Goal: Task Accomplishment & Management: Complete application form

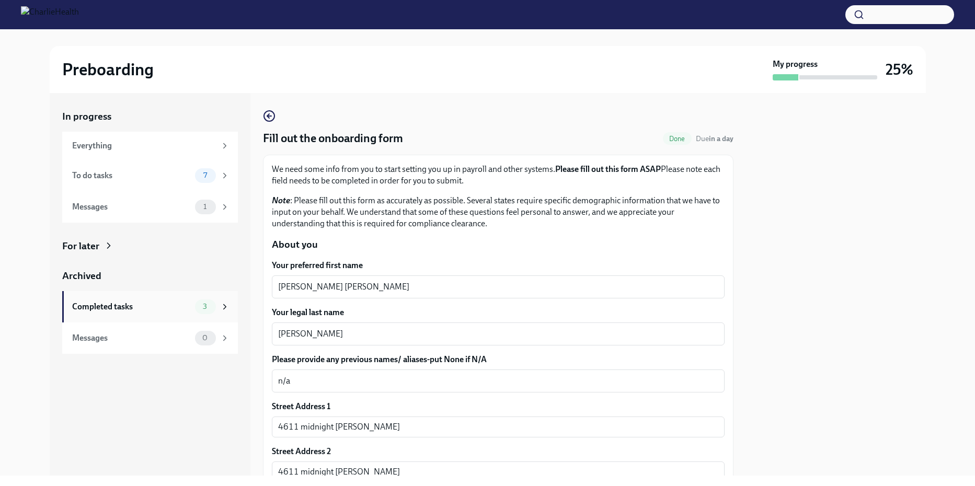
click at [111, 305] on div "Completed tasks" at bounding box center [131, 307] width 119 height 12
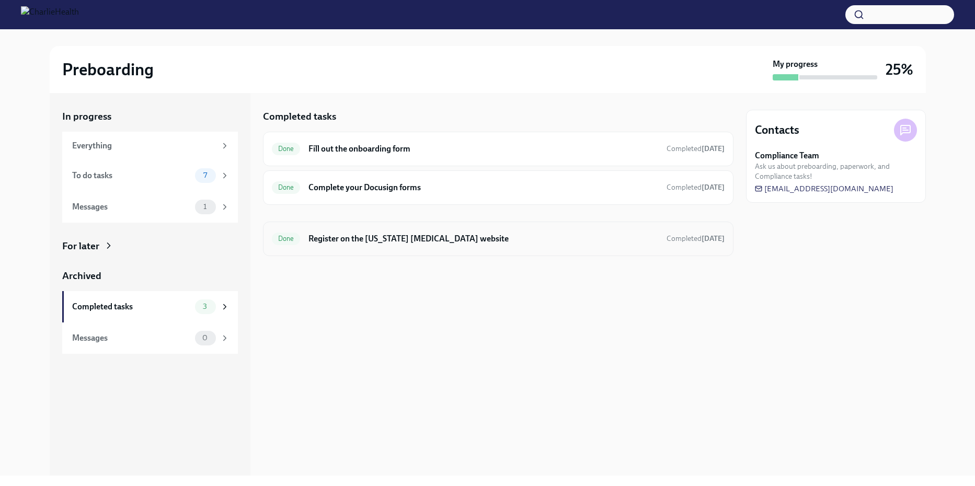
click at [420, 238] on h6 "Register on the [US_STATE] [MEDICAL_DATA] website" at bounding box center [482, 239] width 349 height 12
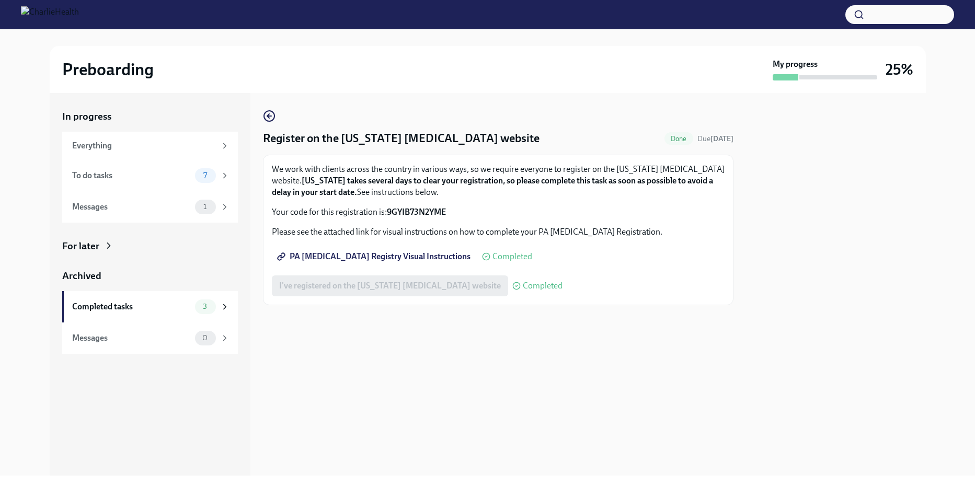
click at [446, 210] on strong "9GYIB73N2YME" at bounding box center [416, 212] width 59 height 10
drag, startPoint x: 449, startPoint y: 212, endPoint x: 389, endPoint y: 209, distance: 60.2
click at [389, 209] on p "Your code for this registration is: 9GYIB73N2YME" at bounding box center [498, 212] width 453 height 12
copy strong "9GYIB73N2YME"
click at [388, 429] on div "Register on the Pennsylvania Child Abuse website Done Due in 2 days We work wit…" at bounding box center [498, 284] width 470 height 383
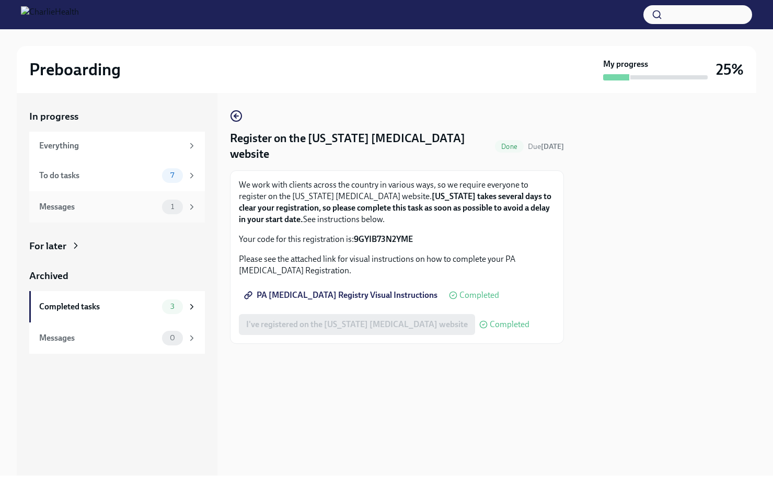
click at [90, 208] on div "Messages" at bounding box center [98, 207] width 119 height 12
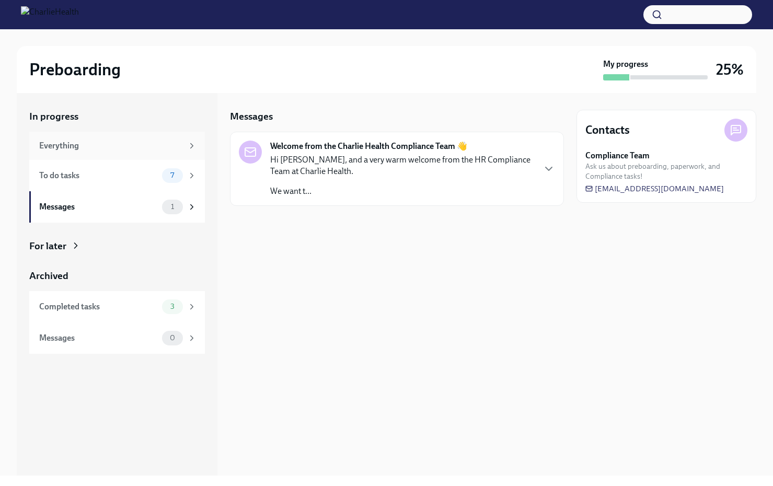
click at [91, 145] on div "Everything" at bounding box center [111, 146] width 144 height 12
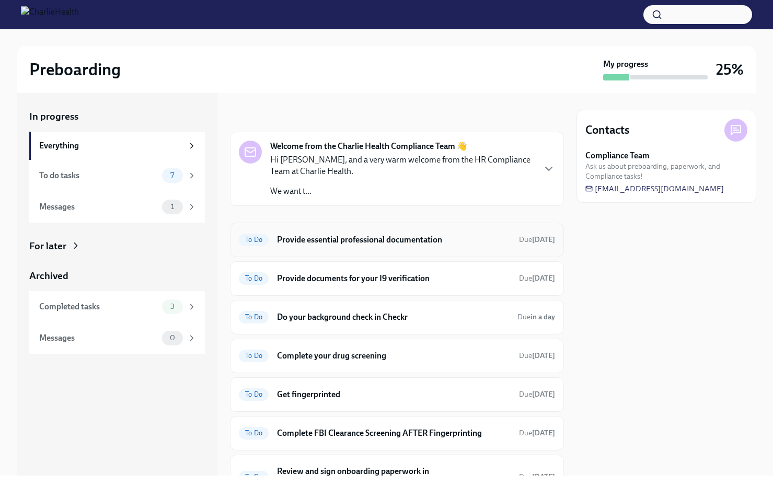
click at [359, 239] on h6 "Provide essential professional documentation" at bounding box center [394, 240] width 234 height 12
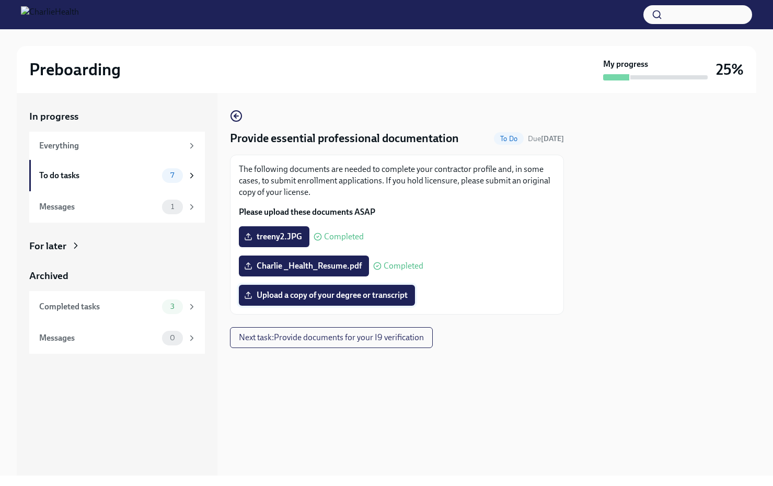
click at [268, 299] on span "Upload a copy of your degree or transcript" at bounding box center [327, 295] width 162 height 10
click at [0, 0] on input "Upload a copy of your degree or transcript" at bounding box center [0, 0] width 0 height 0
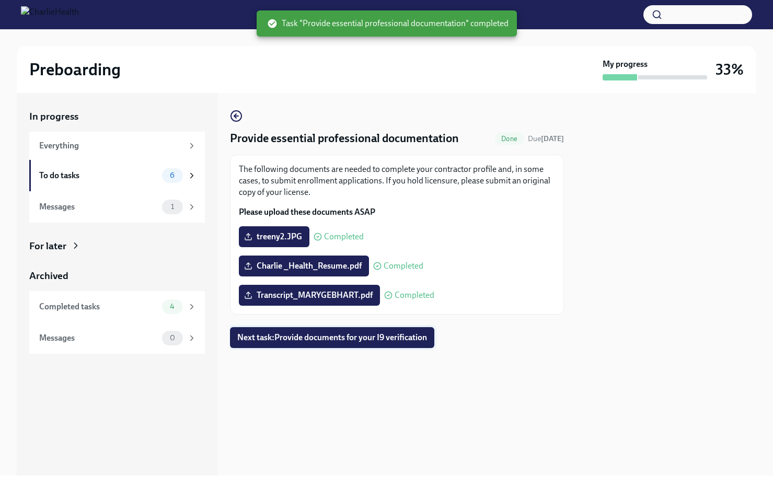
click at [371, 334] on span "Next task : Provide documents for your I9 verification" at bounding box center [332, 337] width 190 height 10
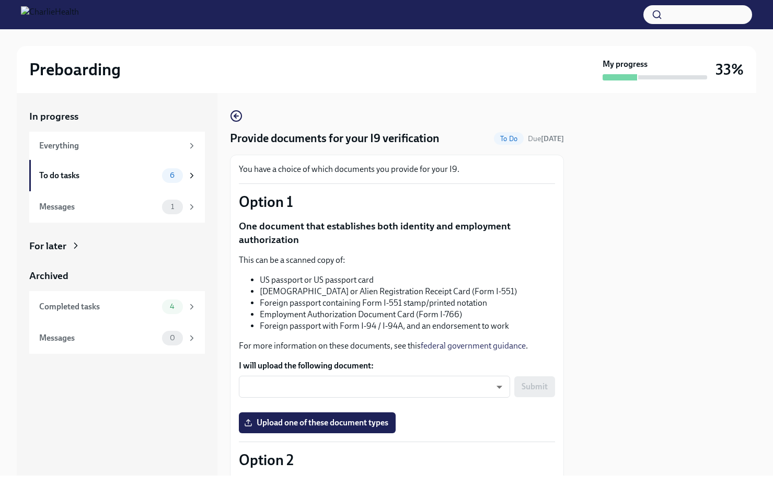
scroll to position [52, 0]
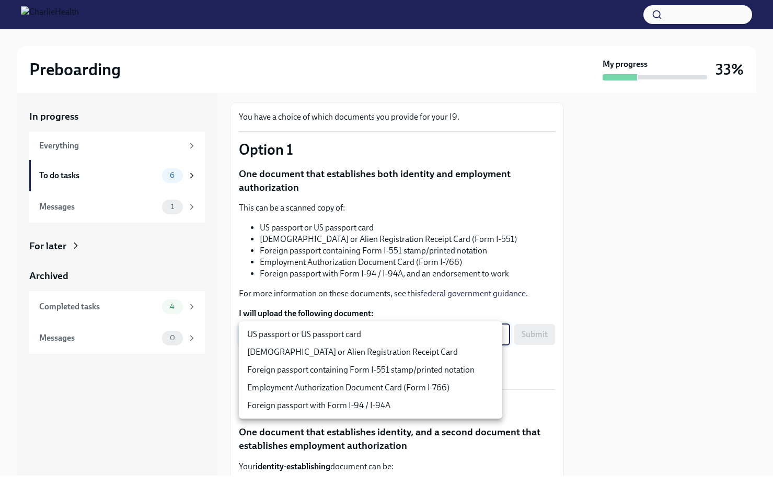
click at [491, 335] on body "Preboarding My progress 33% In progress Everything To do tasks 6 Messages 1 For…" at bounding box center [386, 243] width 773 height 486
click at [382, 295] on div at bounding box center [386, 243] width 773 height 486
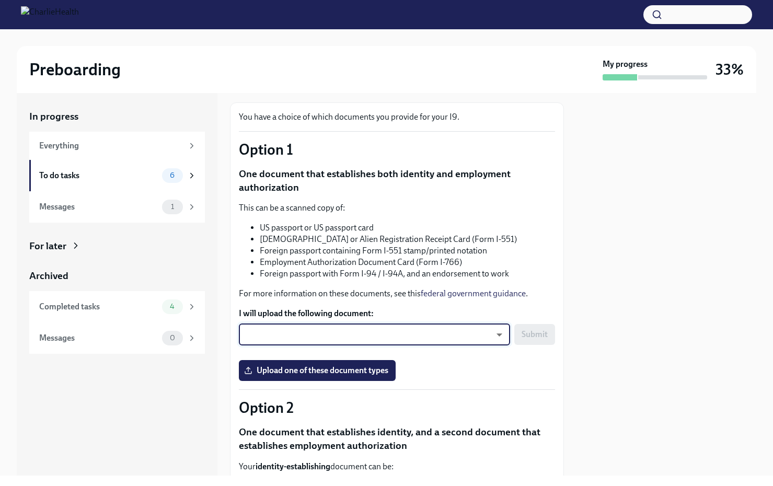
click at [496, 333] on body "Preboarding My progress 33% In progress Everything To do tasks 6 Messages 1 For…" at bounding box center [386, 243] width 773 height 486
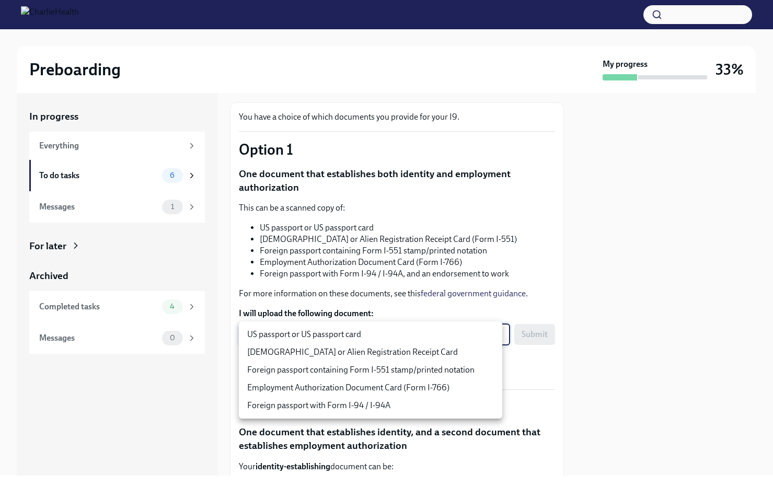
click at [395, 337] on li "US passport or US passport card" at bounding box center [370, 335] width 263 height 18
type input "KnYOjnC8x"
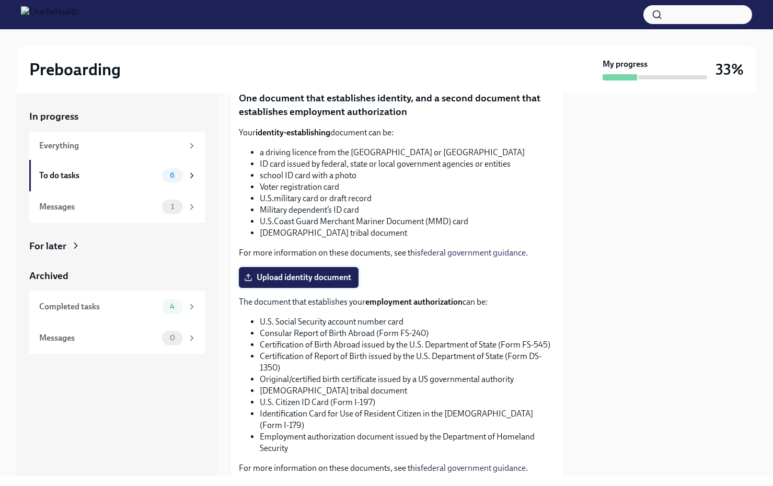
scroll to position [385, 0]
drag, startPoint x: 335, startPoint y: 281, endPoint x: 363, endPoint y: 320, distance: 48.3
click at [363, 319] on div "You have a choice of which documents you provide for your I9. Option 1 One docu…" at bounding box center [397, 141] width 316 height 726
click at [276, 281] on span "Upload identity document" at bounding box center [298, 278] width 105 height 10
click at [0, 0] on input "Upload identity document" at bounding box center [0, 0] width 0 height 0
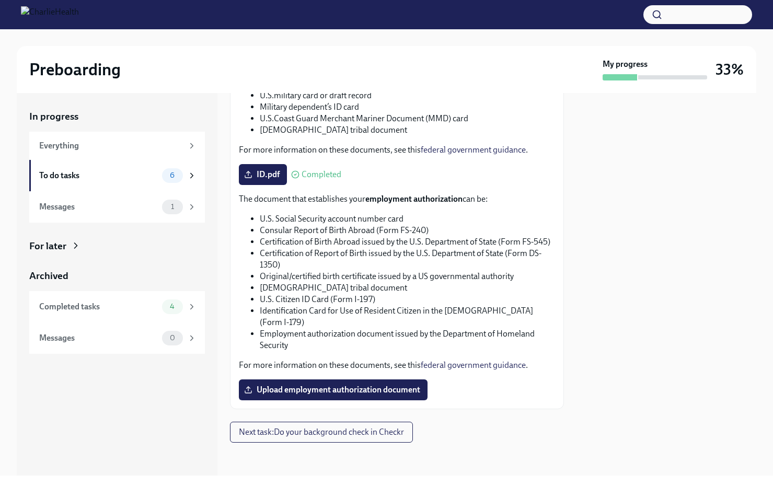
scroll to position [490, 0]
click at [366, 434] on span "Next task : Do your background check in Checkr" at bounding box center [321, 432] width 165 height 10
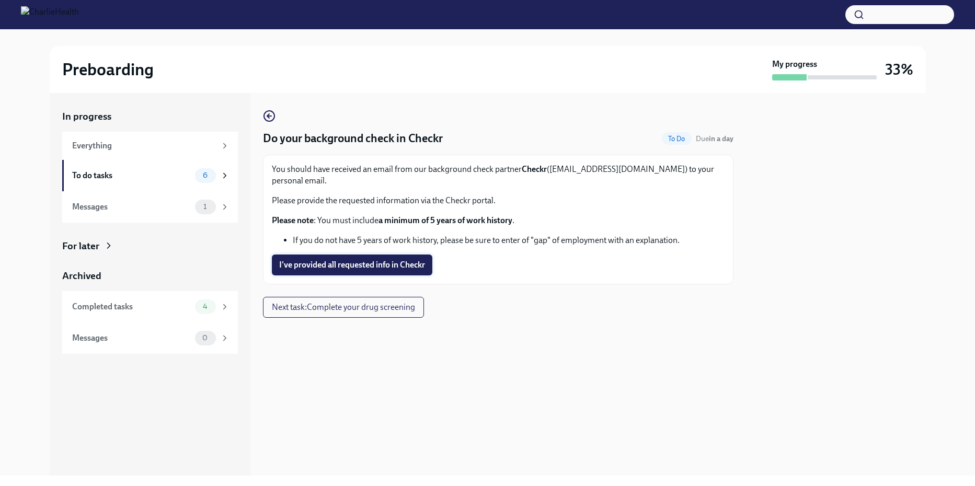
click at [332, 260] on span "I've provided all requested info in Checkr" at bounding box center [352, 265] width 146 height 10
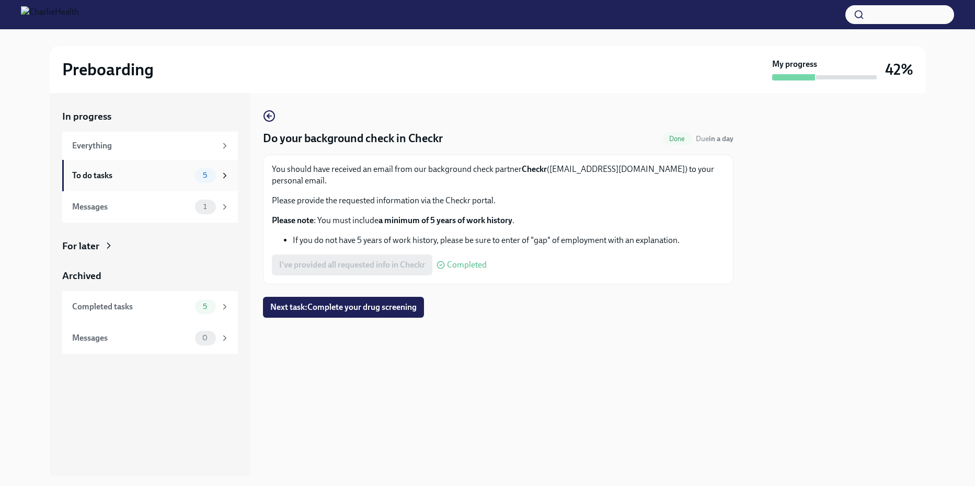
click at [157, 173] on div "To do tasks" at bounding box center [131, 176] width 119 height 12
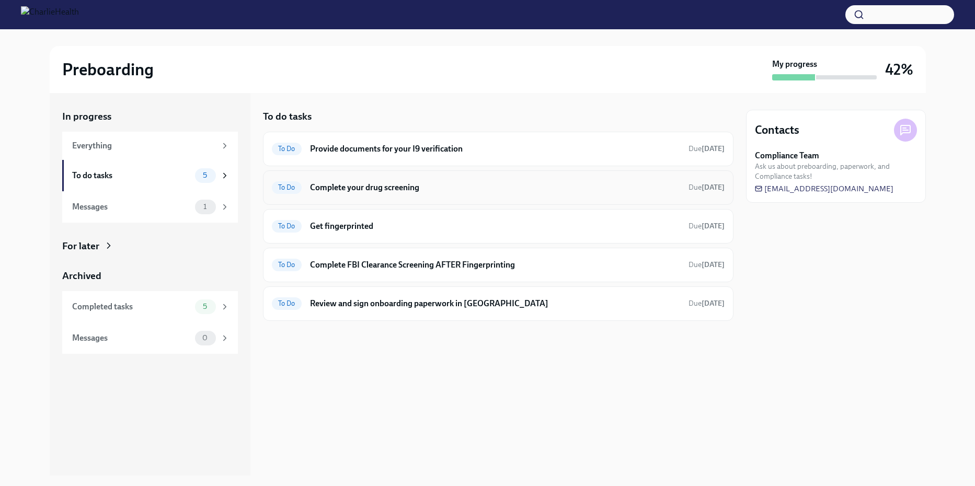
click at [281, 186] on span "To Do" at bounding box center [287, 187] width 30 height 8
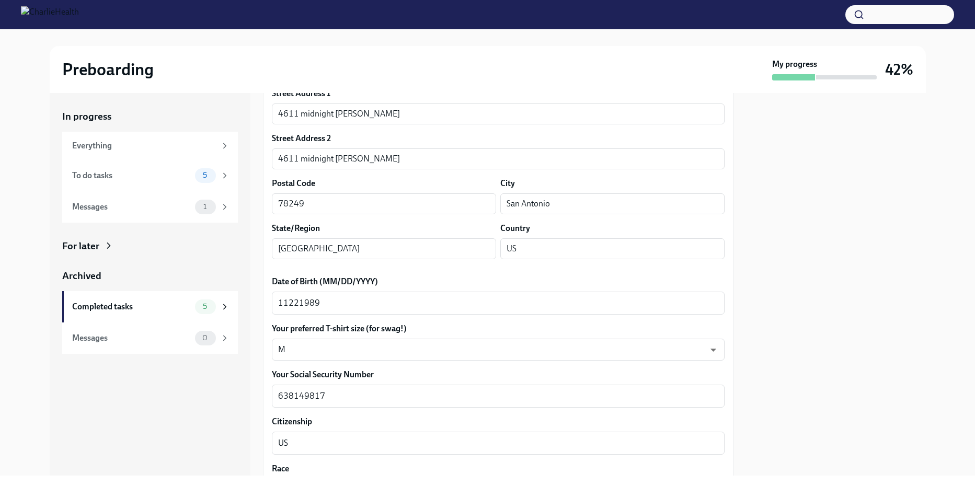
scroll to position [314, 0]
click at [286, 303] on textarea "11221989" at bounding box center [498, 302] width 440 height 13
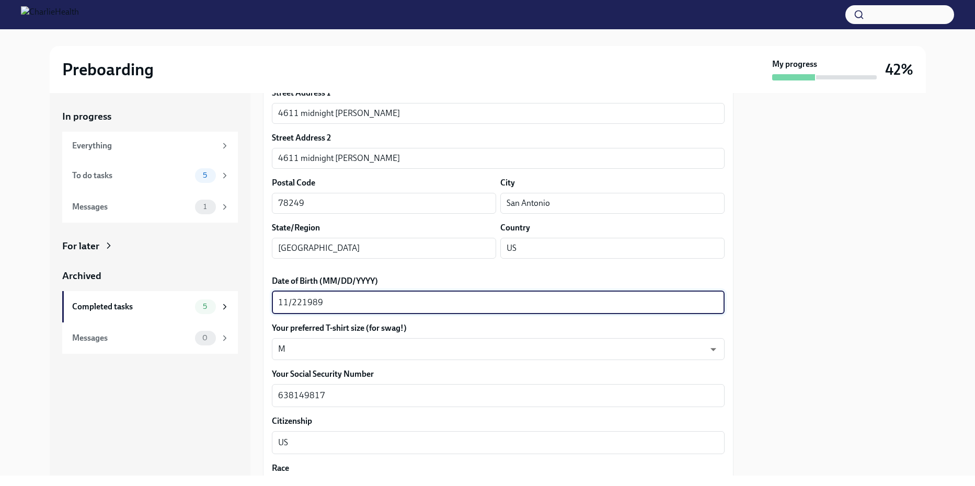
click at [303, 303] on textarea "11/221989" at bounding box center [498, 302] width 440 height 13
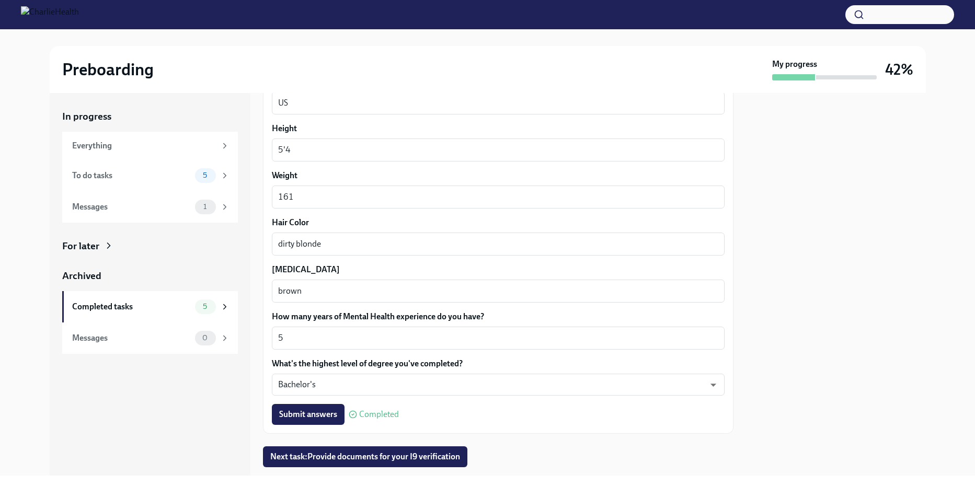
scroll to position [914, 0]
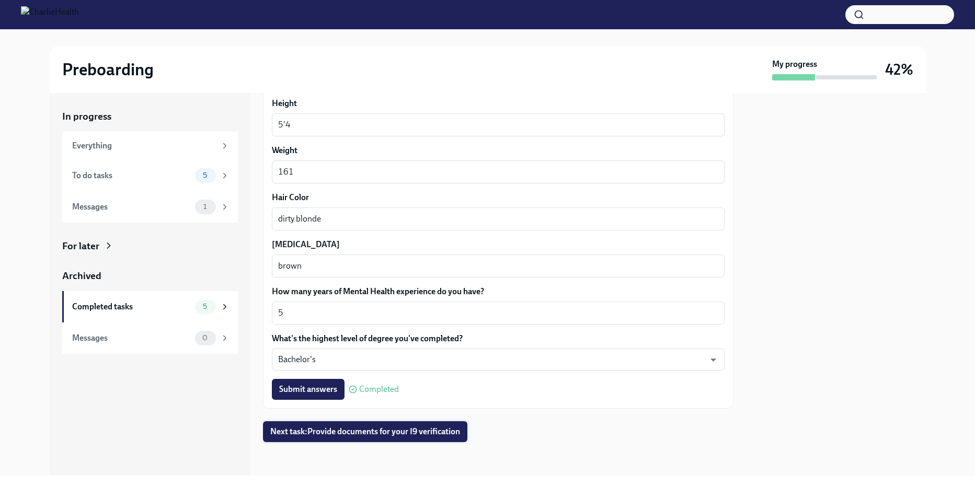
type textarea "11/22/1989"
click at [389, 427] on span "Next task : Provide documents for your I9 verification" at bounding box center [365, 432] width 190 height 10
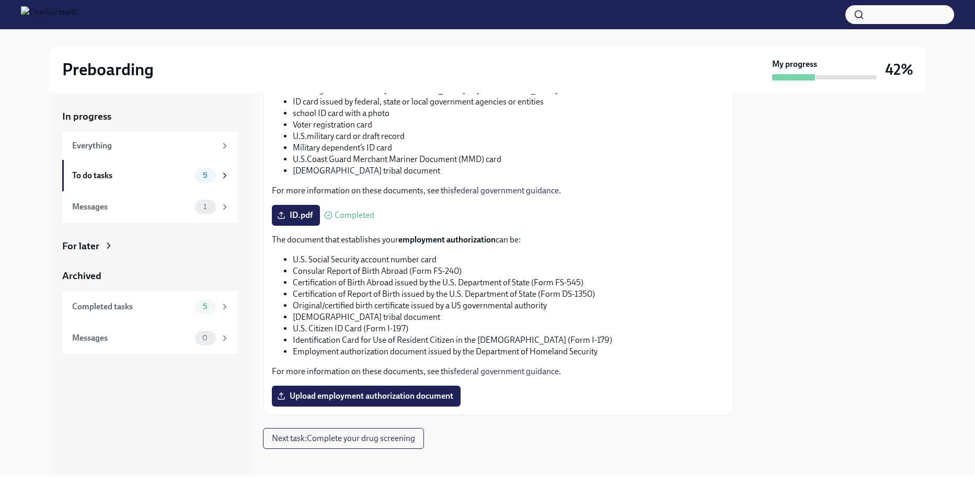
scroll to position [442, 0]
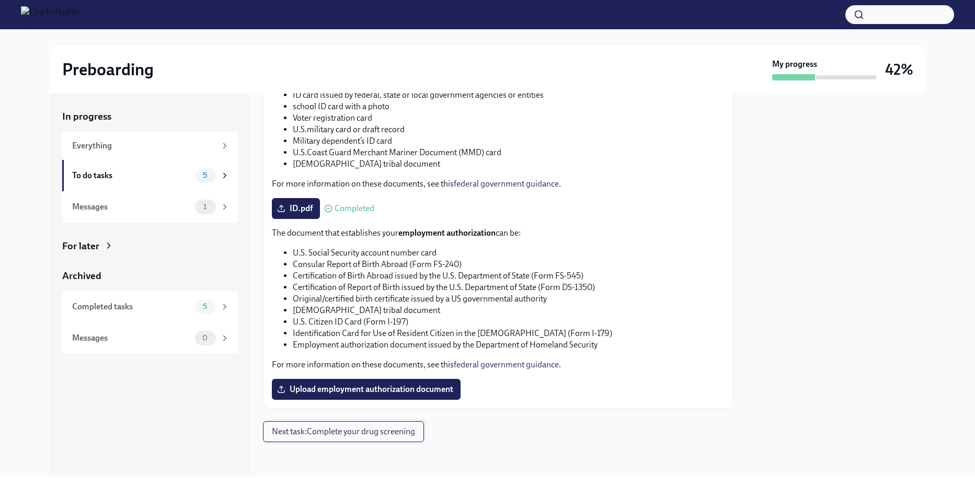
click at [385, 433] on span "Next task : Complete your drug screening" at bounding box center [343, 432] width 143 height 10
